Goal: Information Seeking & Learning: Check status

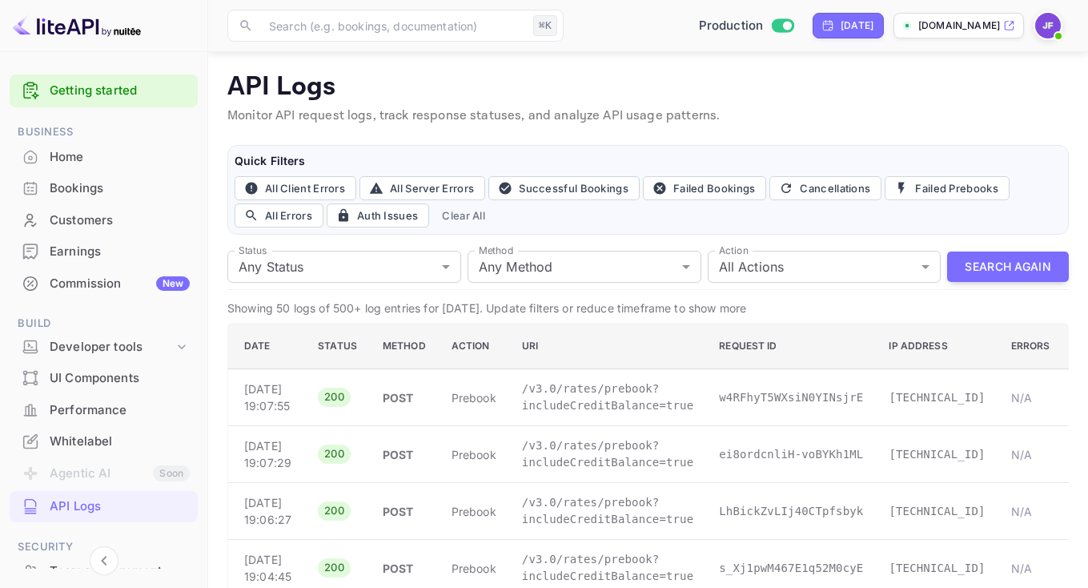
scroll to position [401, 0]
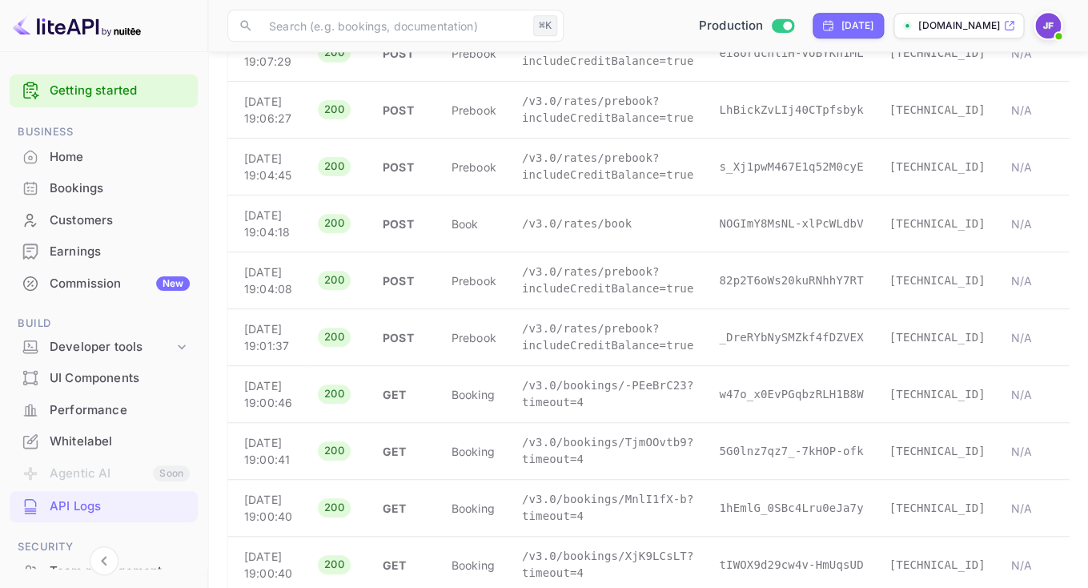
click at [94, 245] on div "Earnings" at bounding box center [120, 252] width 140 height 18
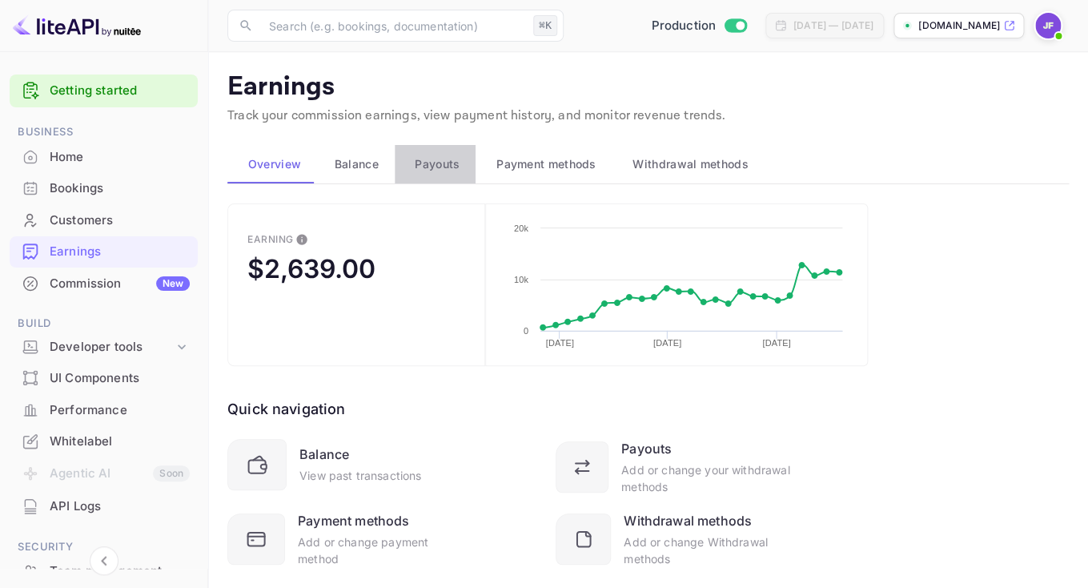
click at [435, 179] on button "Payouts" at bounding box center [436, 164] width 82 height 38
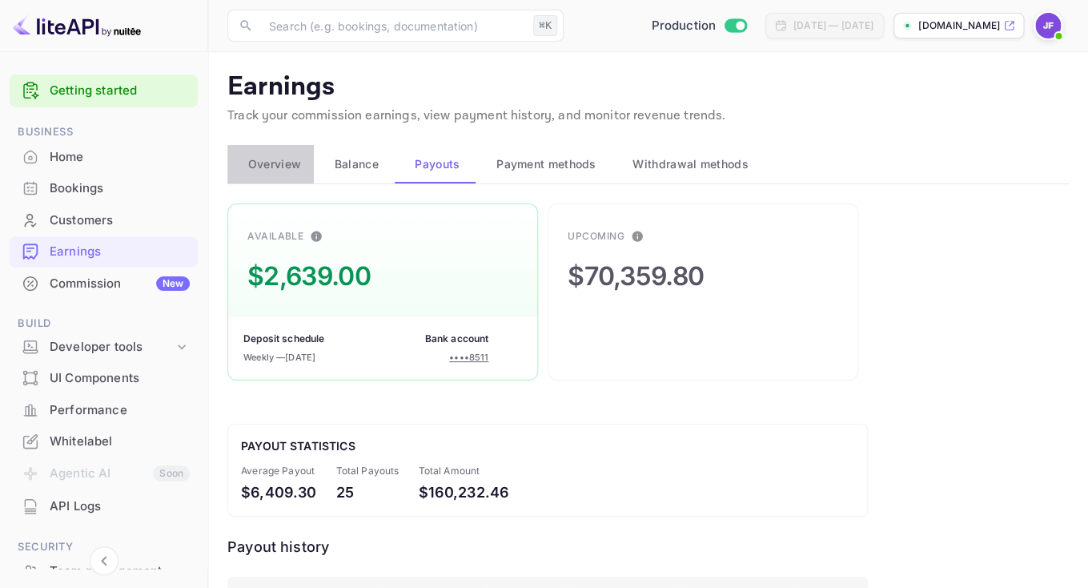
click at [292, 169] on span "Overview" at bounding box center [274, 163] width 53 height 19
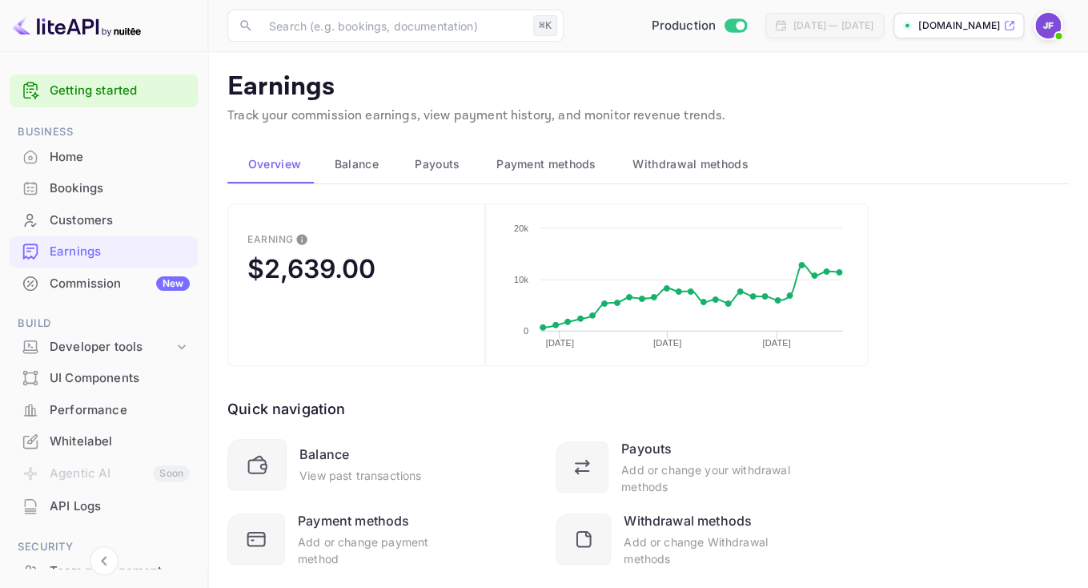
click at [89, 505] on div "API Logs" at bounding box center [120, 506] width 140 height 18
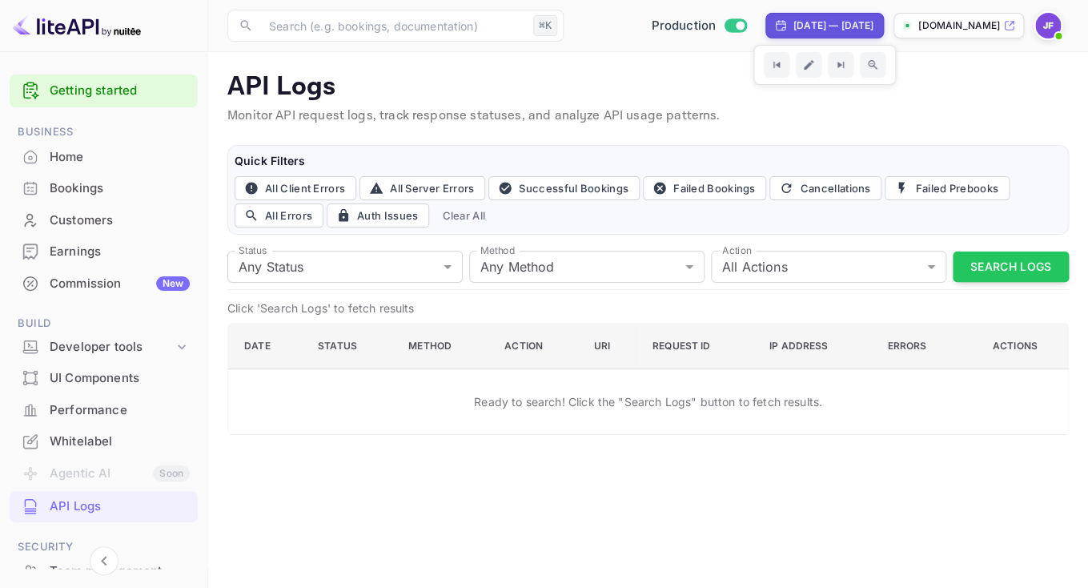
click at [793, 22] on div "[DATE] — [DATE]" at bounding box center [833, 25] width 80 height 14
select select "8"
select select "2025"
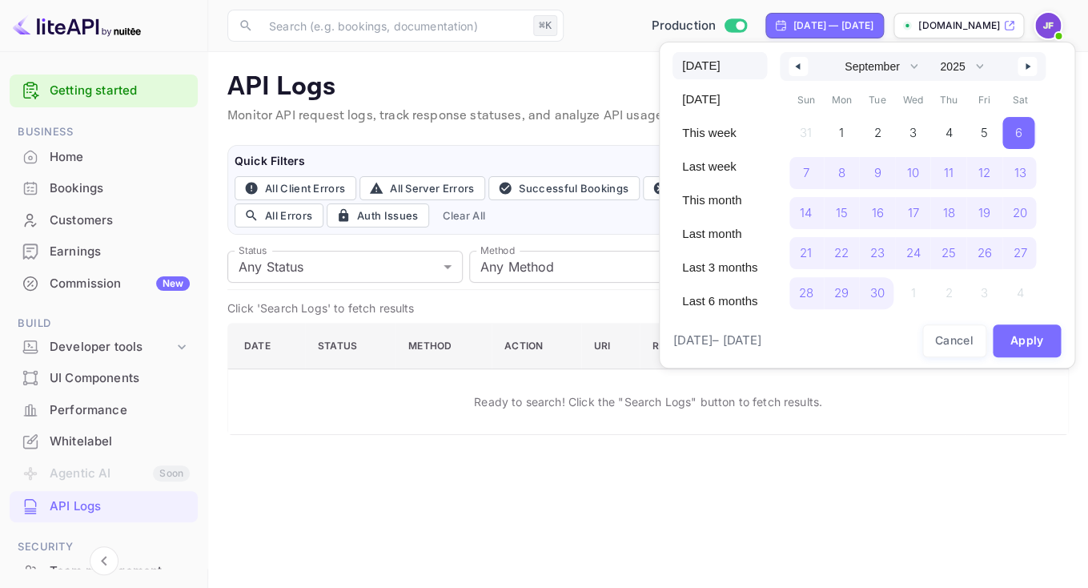
click at [688, 59] on span "[DATE]" at bounding box center [719, 65] width 94 height 27
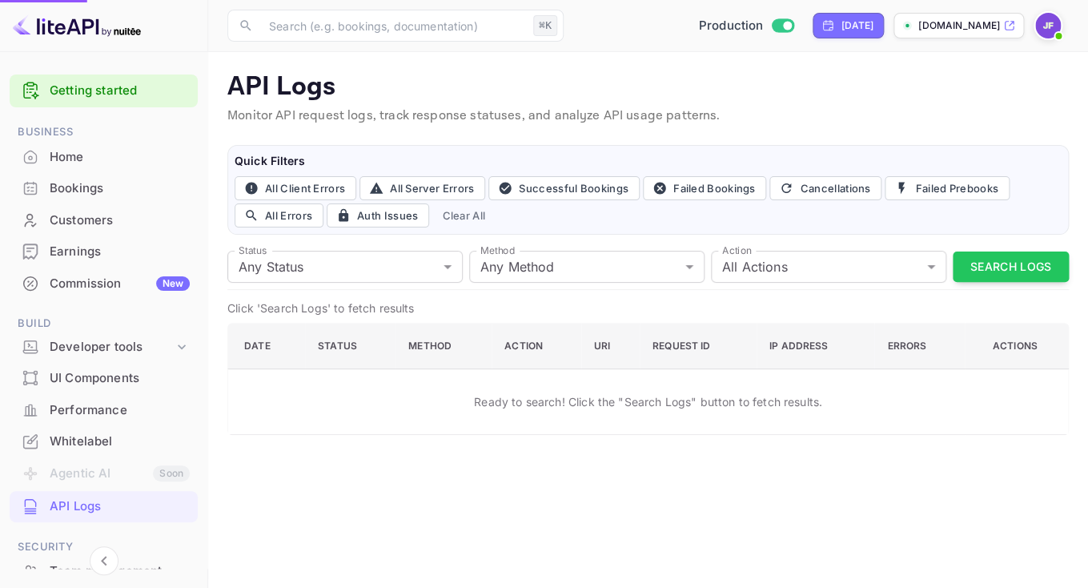
select select "9"
click at [841, 22] on div "[DATE]" at bounding box center [857, 25] width 33 height 14
select select "9"
select select "2025"
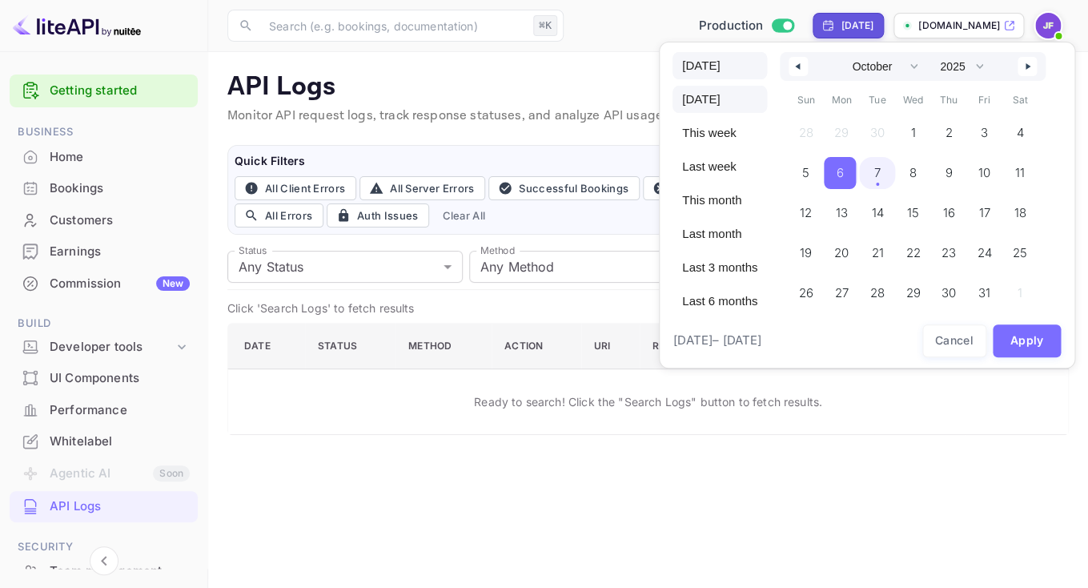
click at [723, 68] on span "[DATE]" at bounding box center [719, 65] width 94 height 27
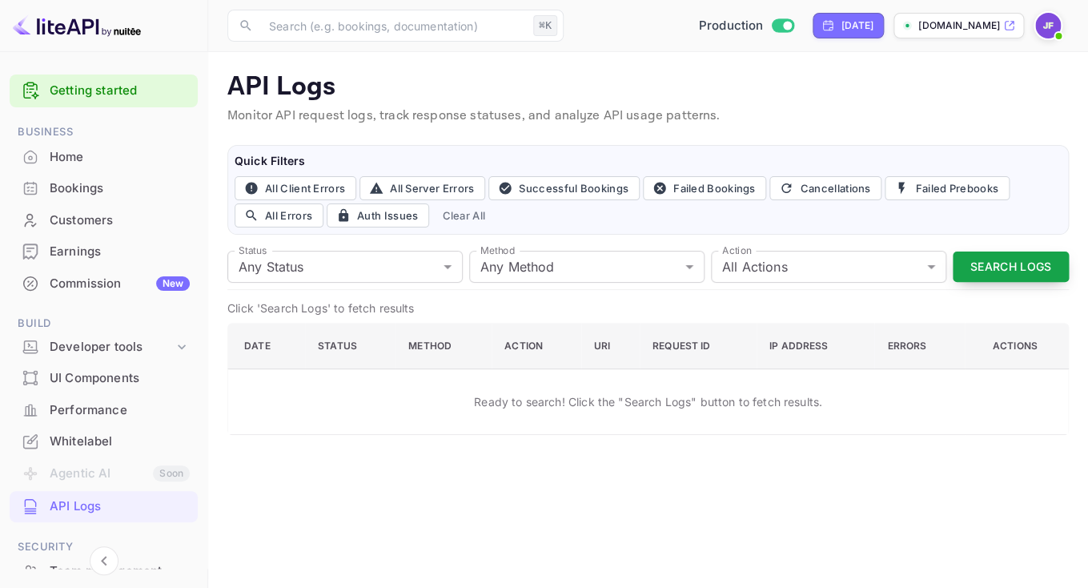
click at [977, 266] on button "Search Logs" at bounding box center [1011, 266] width 116 height 31
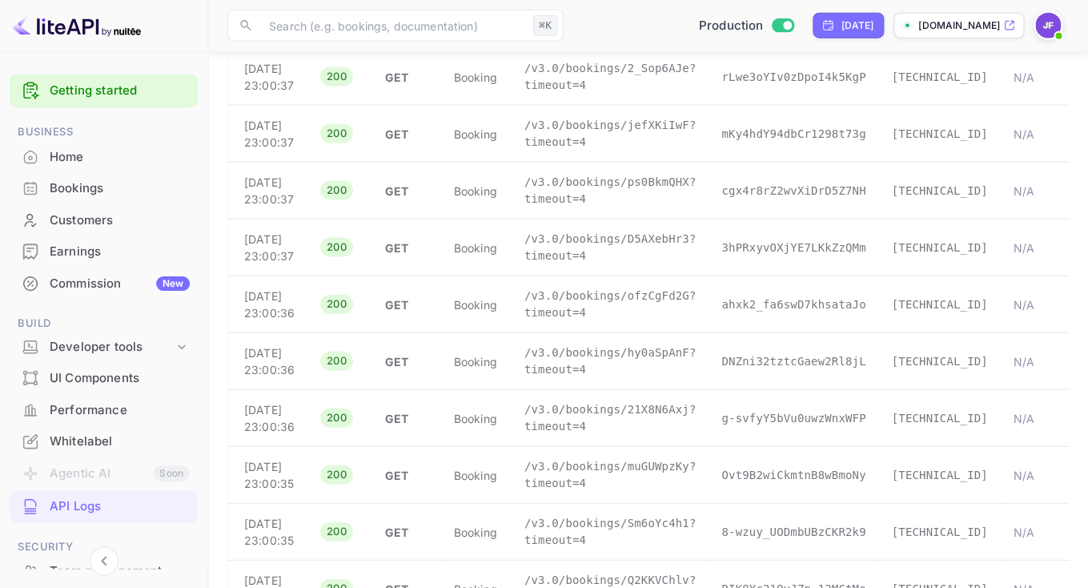
scroll to position [1415, 0]
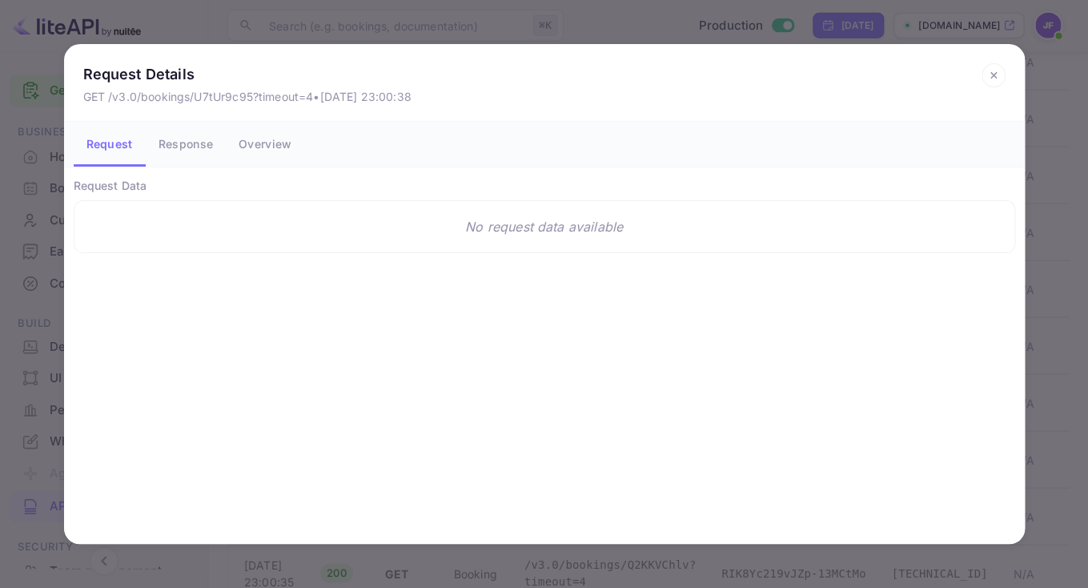
click at [209, 150] on button "Response" at bounding box center [186, 144] width 80 height 45
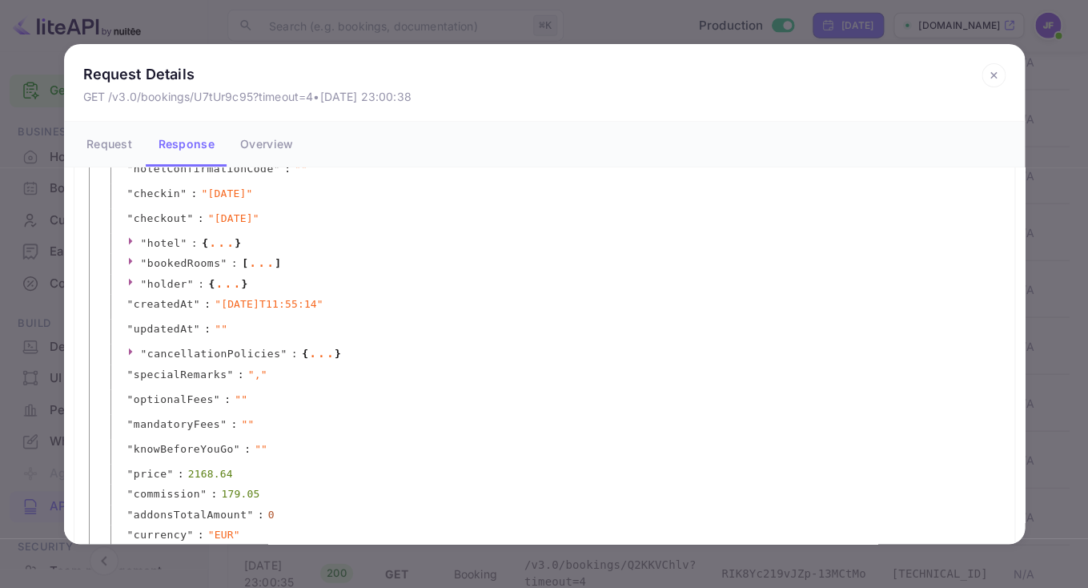
scroll to position [257, 0]
click at [993, 78] on icon at bounding box center [993, 75] width 24 height 24
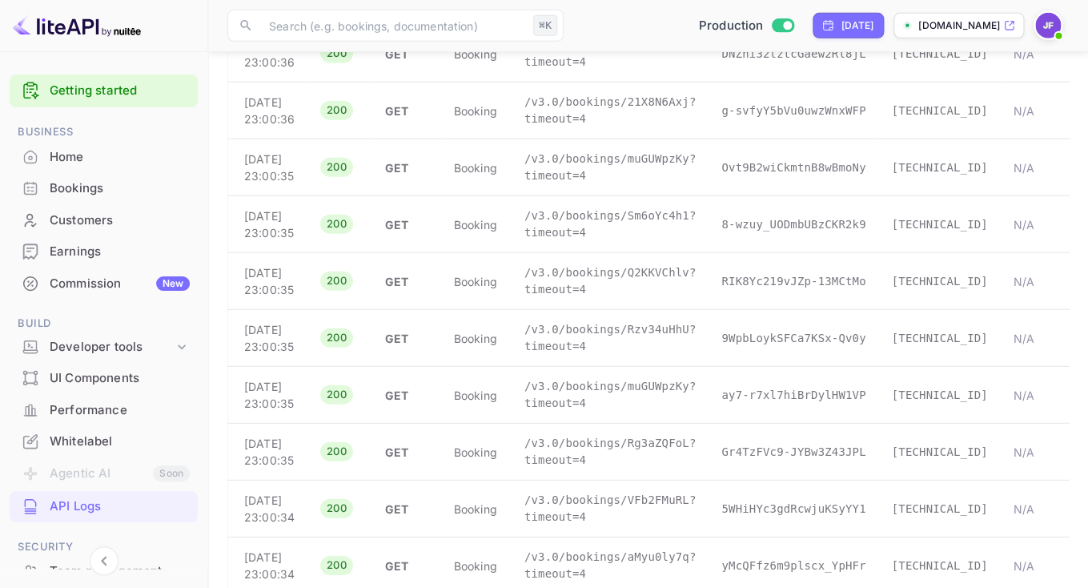
scroll to position [1709, 0]
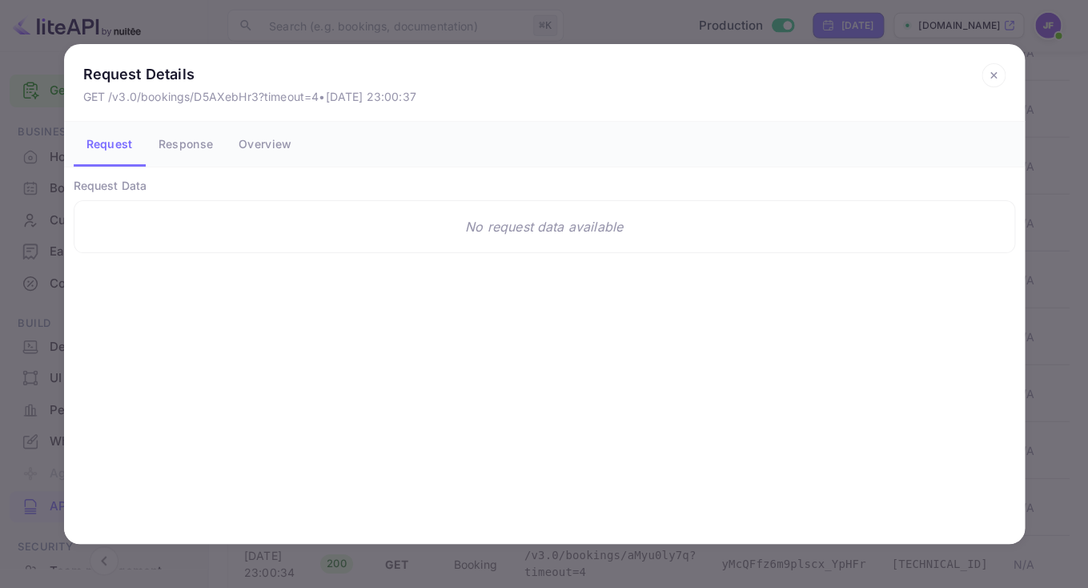
click at [184, 151] on button "Response" at bounding box center [186, 144] width 80 height 45
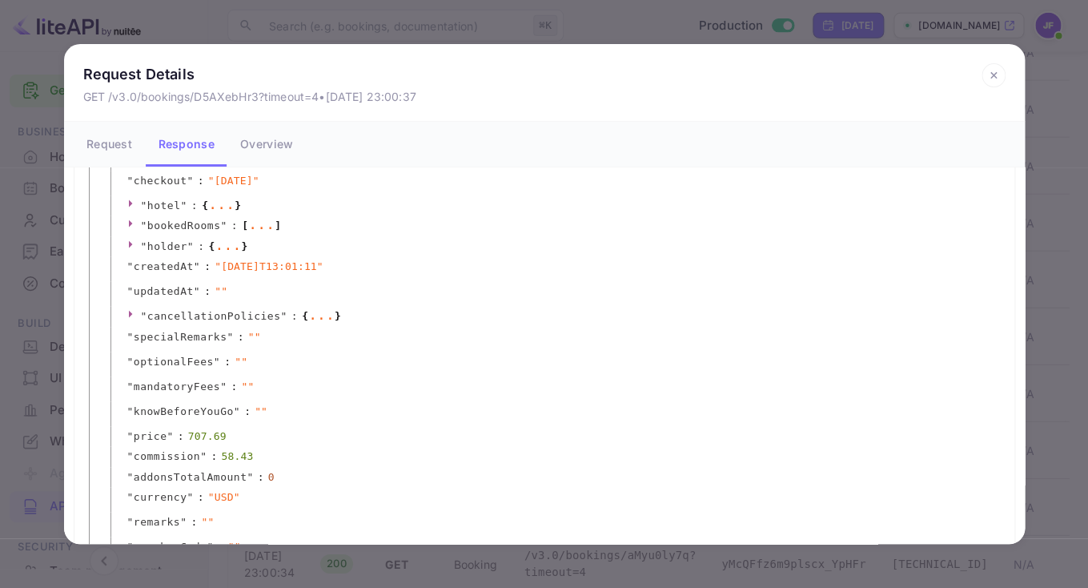
scroll to position [301, 0]
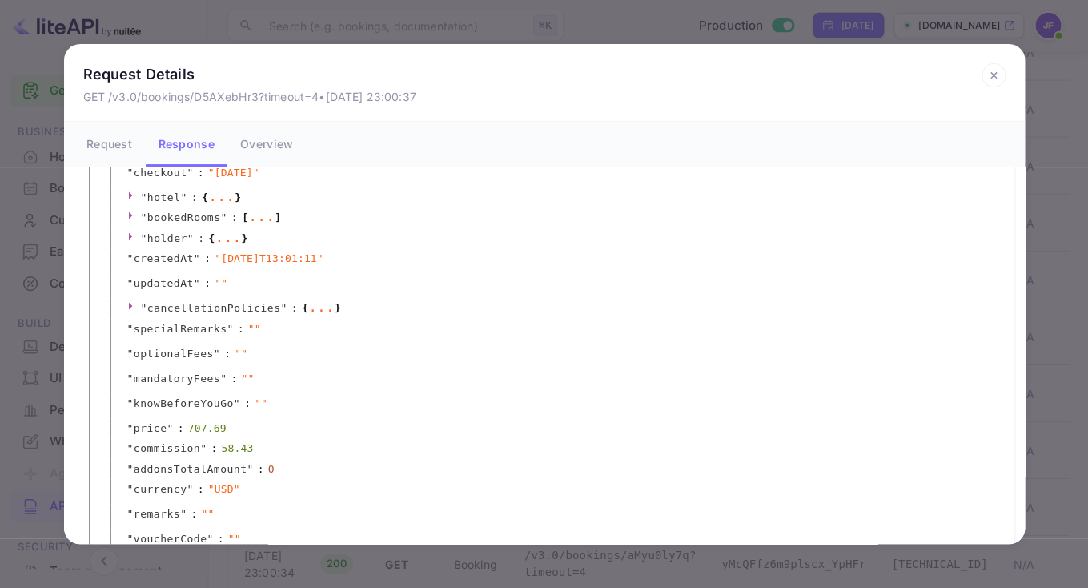
click at [990, 78] on icon at bounding box center [993, 75] width 24 height 24
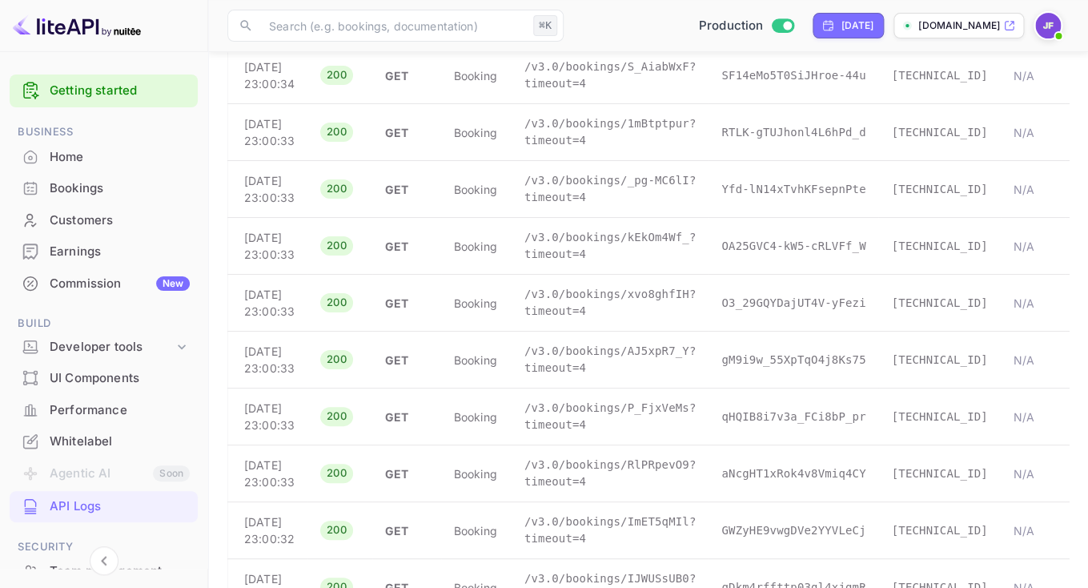
scroll to position [2372, 0]
